Goal: Find specific page/section: Find specific page/section

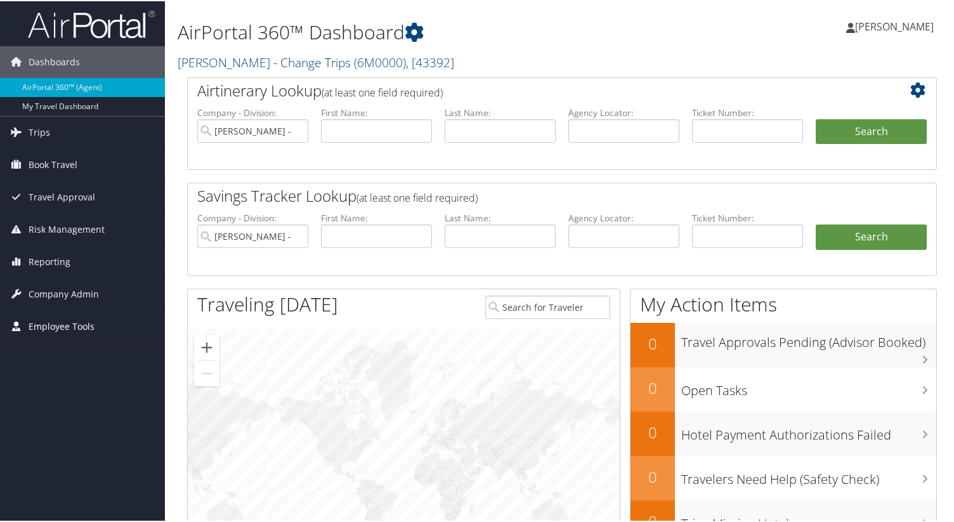
click at [106, 333] on link "Employee Tools" at bounding box center [82, 325] width 165 height 32
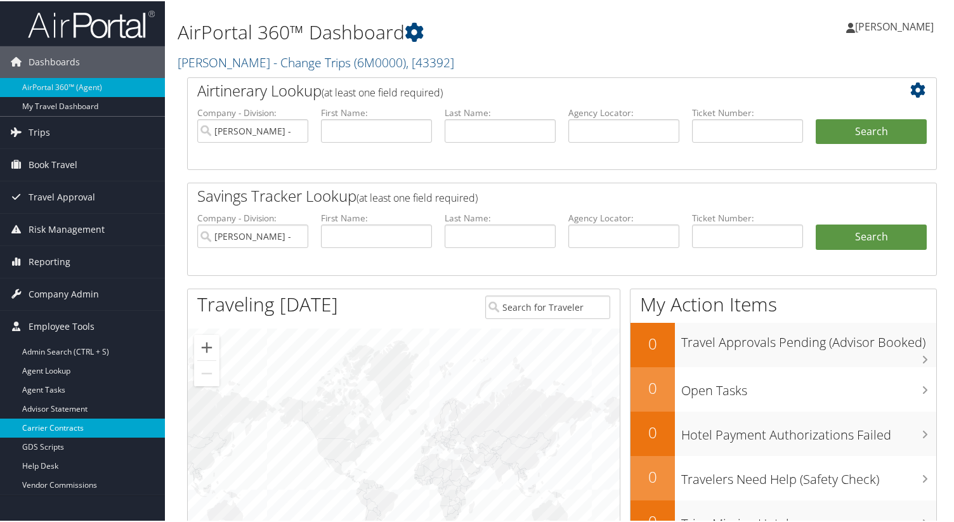
click at [91, 430] on link "Carrier Contracts" at bounding box center [82, 426] width 165 height 19
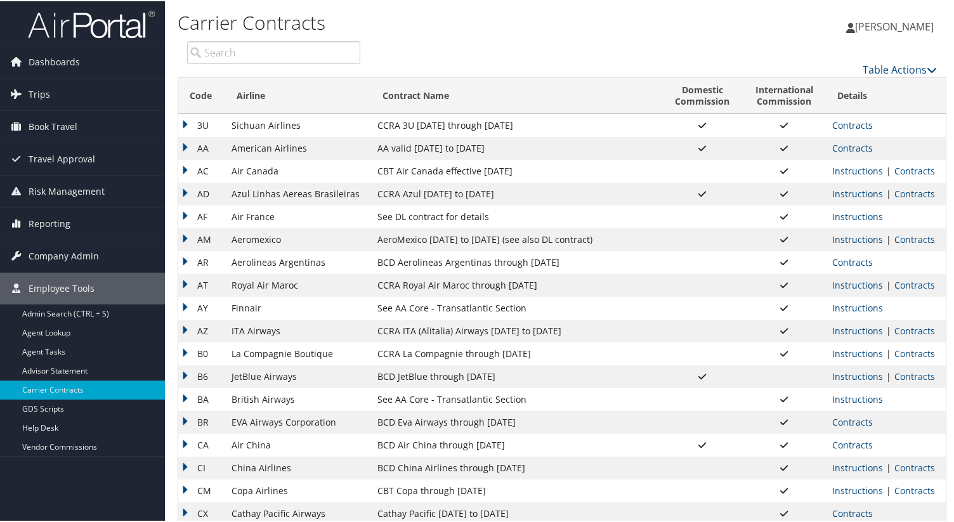
click at [281, 56] on input "search" at bounding box center [273, 51] width 173 height 23
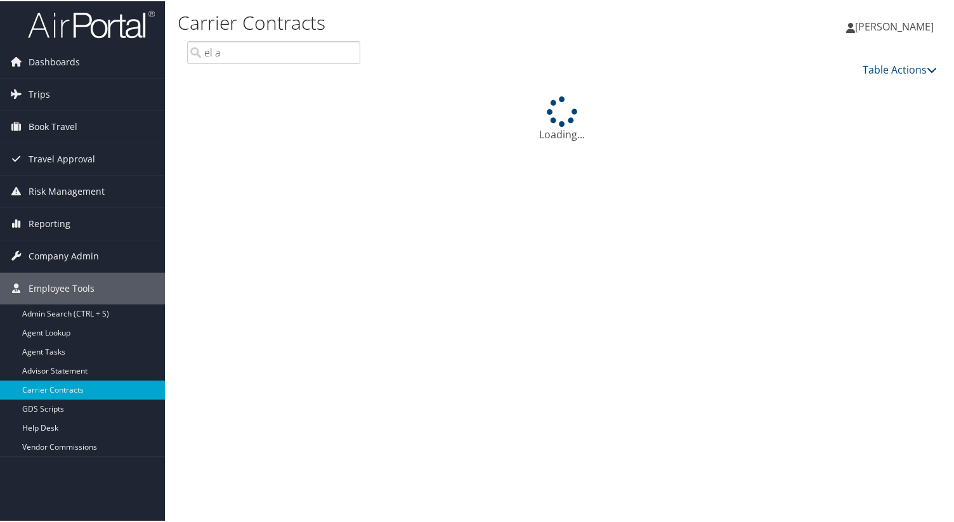
type input "el al"
